Goal: Task Accomplishment & Management: Manage account settings

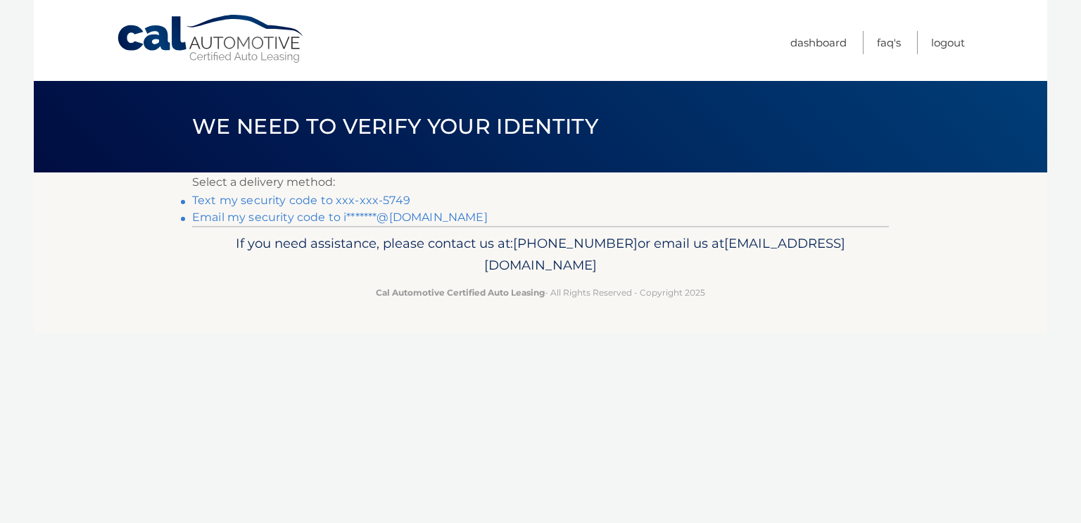
click at [410, 206] on link "Text my security code to xxx-xxx-5749" at bounding box center [301, 199] width 218 height 13
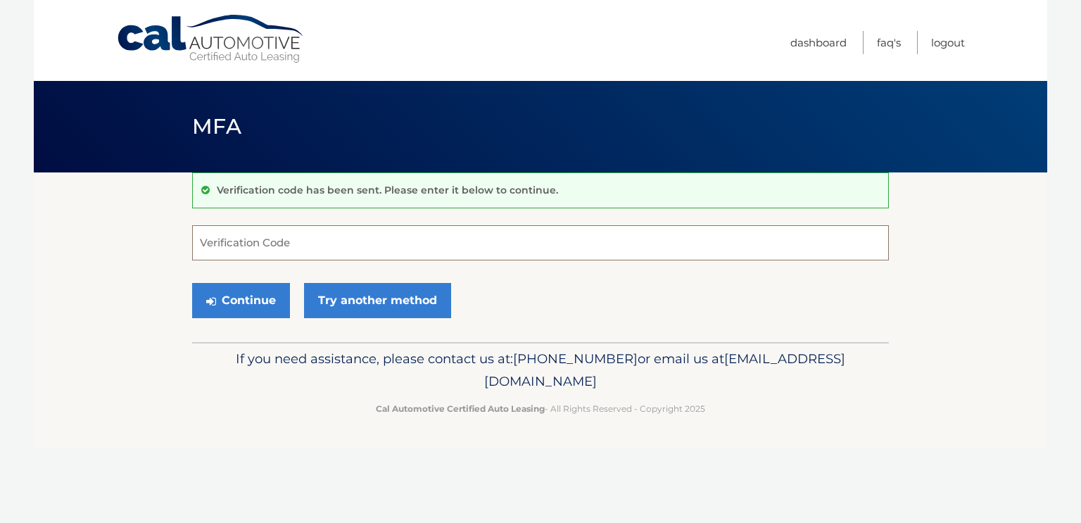
click at [314, 245] on input "Verification Code" at bounding box center [540, 242] width 696 height 35
type input "356703"
click at [254, 308] on button "Continue" at bounding box center [241, 300] width 98 height 35
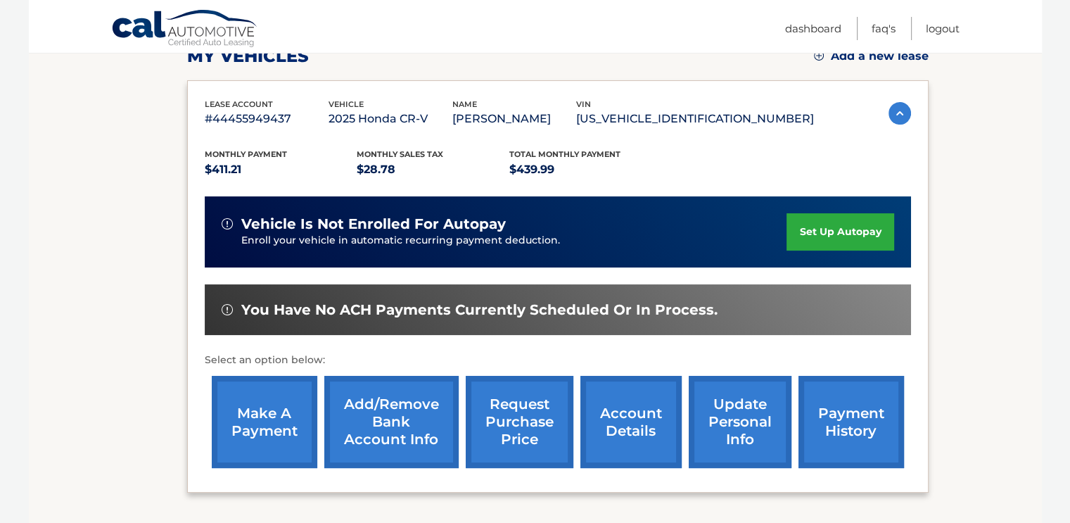
scroll to position [281, 0]
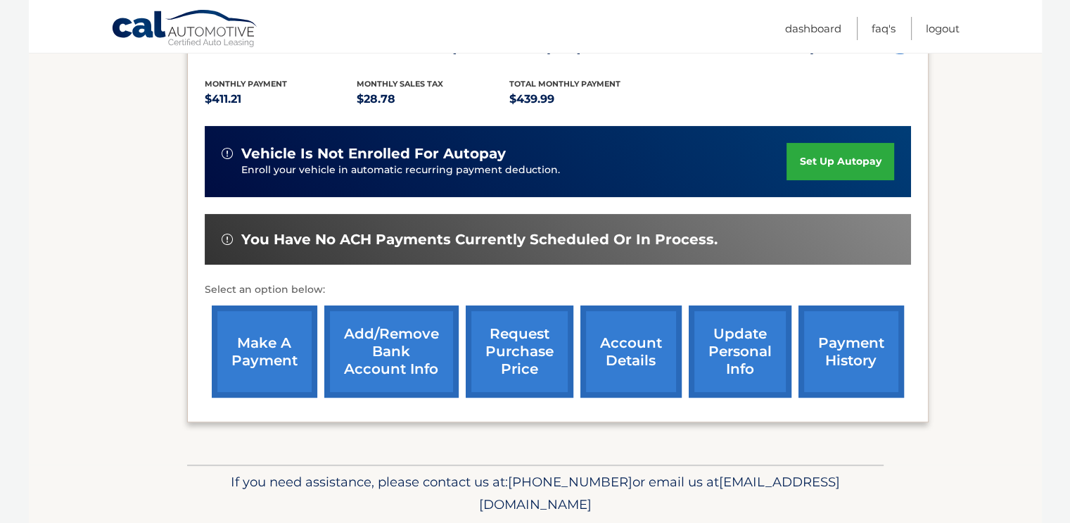
click at [635, 344] on link "account details" at bounding box center [630, 351] width 101 height 92
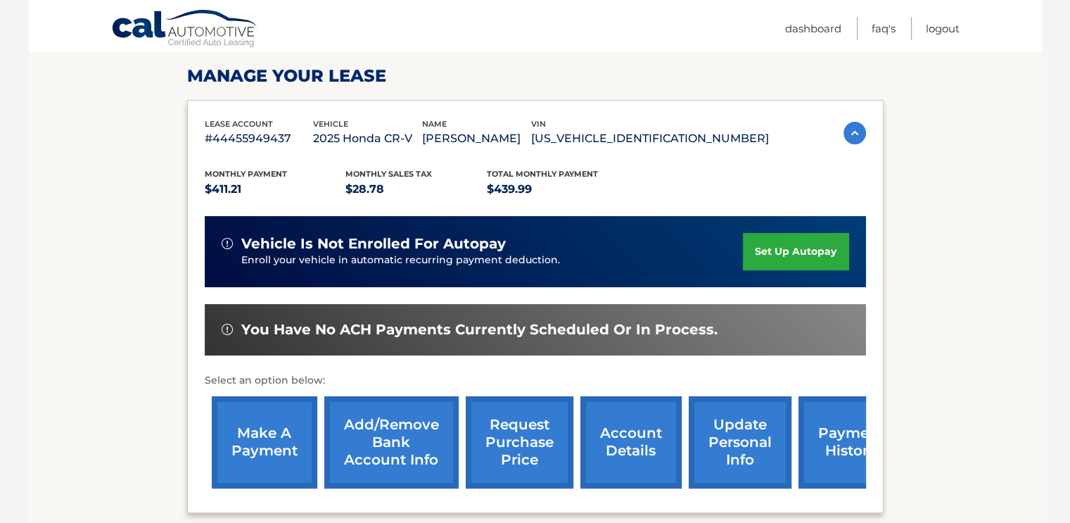
scroll to position [281, 0]
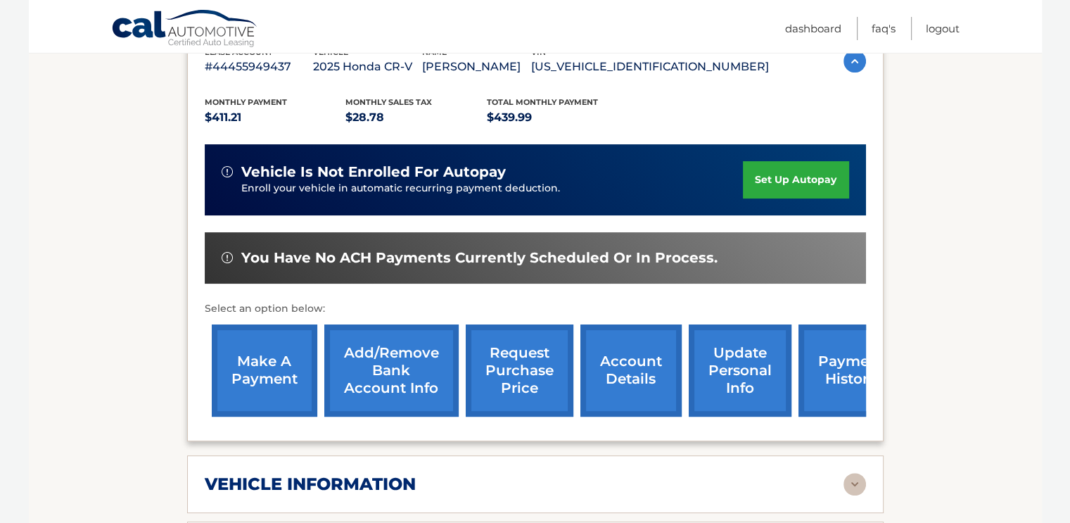
click at [824, 370] on link "payment history" at bounding box center [851, 370] width 106 height 92
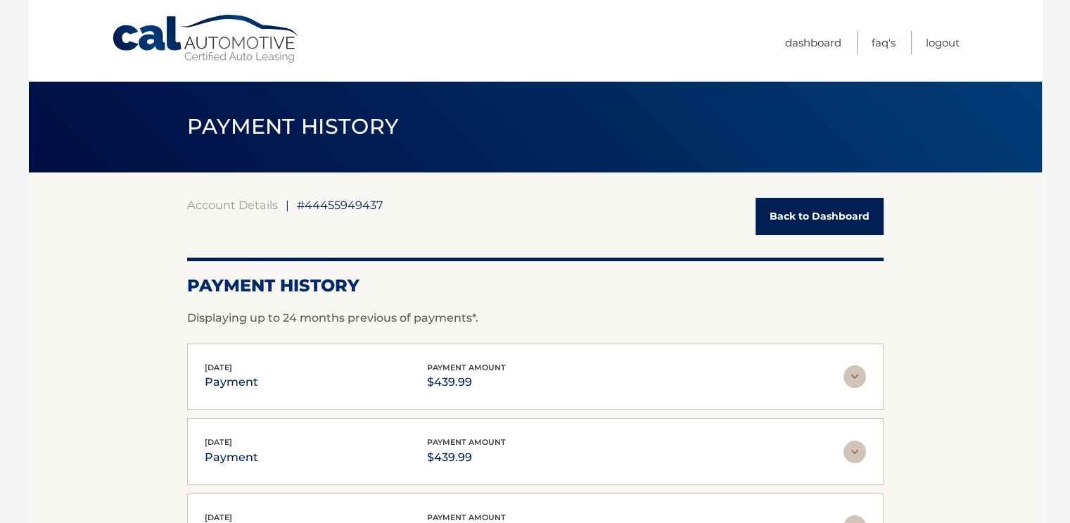
click at [820, 205] on link "Back to Dashboard" at bounding box center [820, 216] width 128 height 37
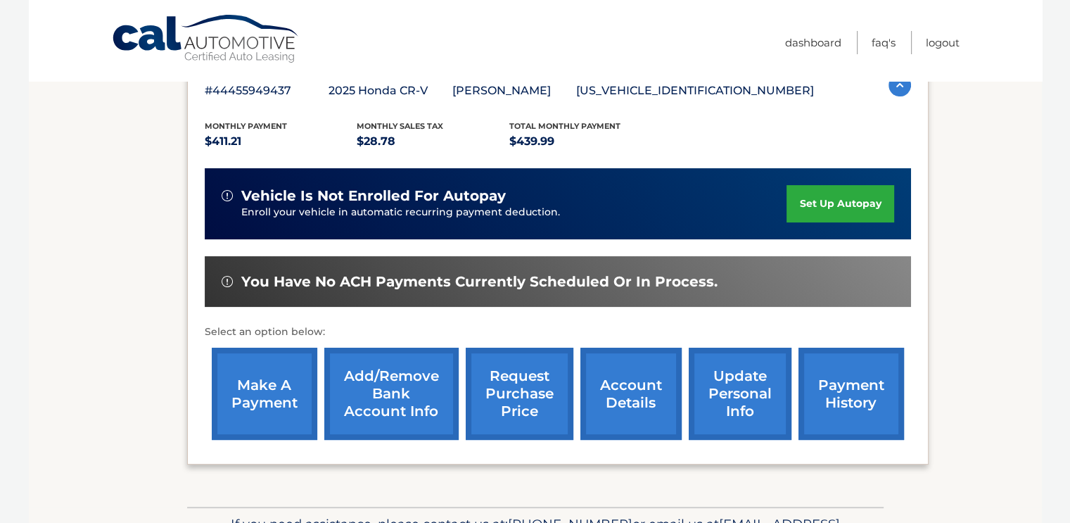
scroll to position [332, 0]
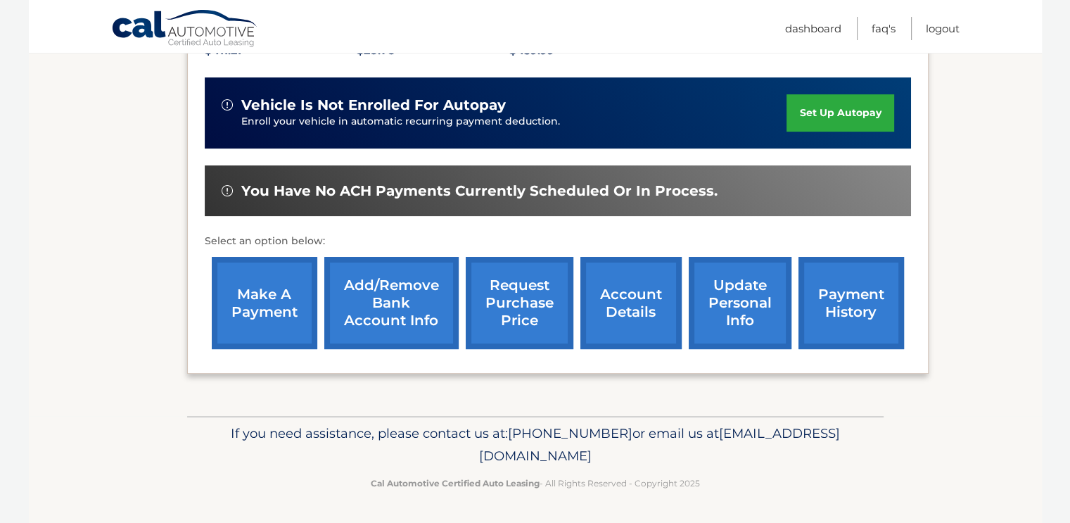
click at [499, 286] on link "request purchase price" at bounding box center [520, 303] width 108 height 92
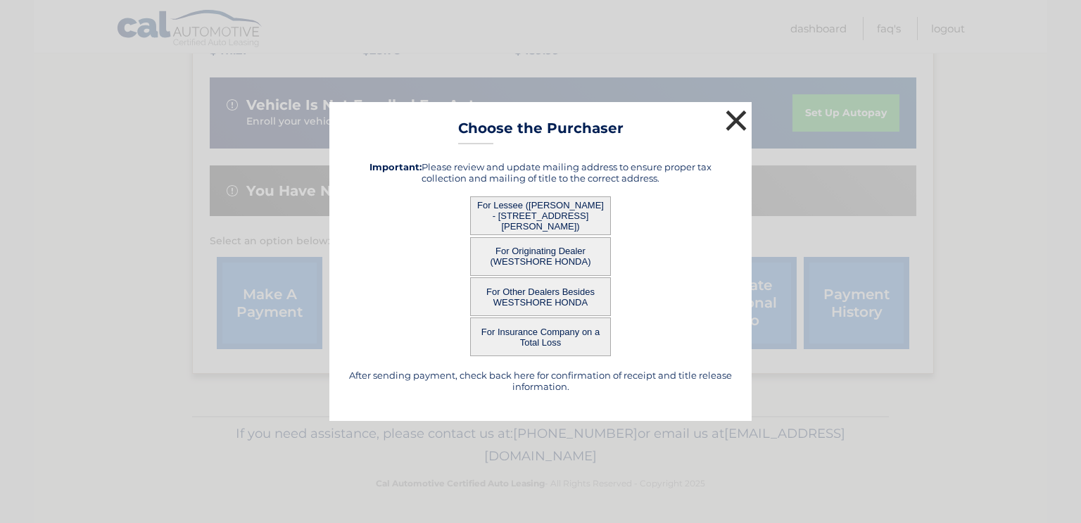
click at [736, 113] on button "×" at bounding box center [736, 120] width 28 height 28
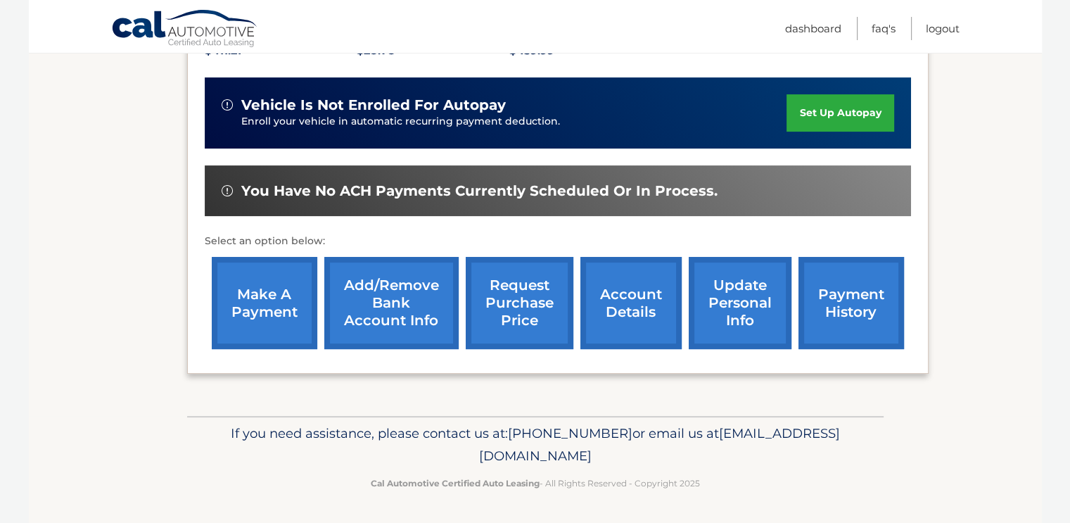
click at [255, 288] on link "make a payment" at bounding box center [265, 303] width 106 height 92
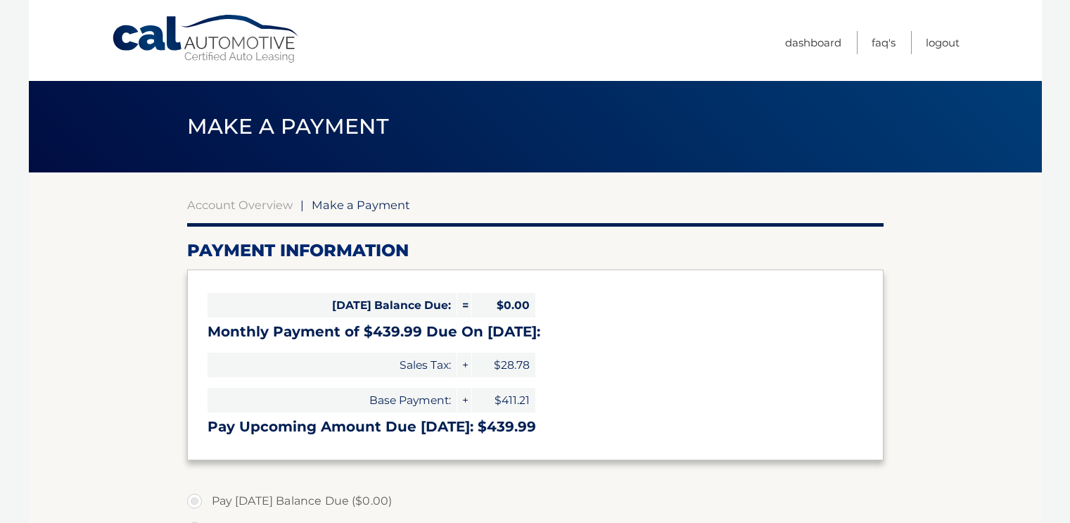
select select "YTc3NTg5ZDAtYzA1My00MWQ0LWEwNjctYTNiMDhmY2RkNzZh"
